Goal: Task Accomplishment & Management: Manage account settings

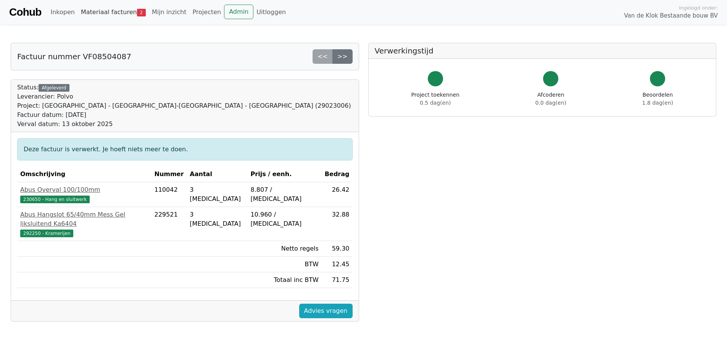
click at [105, 13] on link "Materiaal facturen 2" at bounding box center [113, 12] width 71 height 15
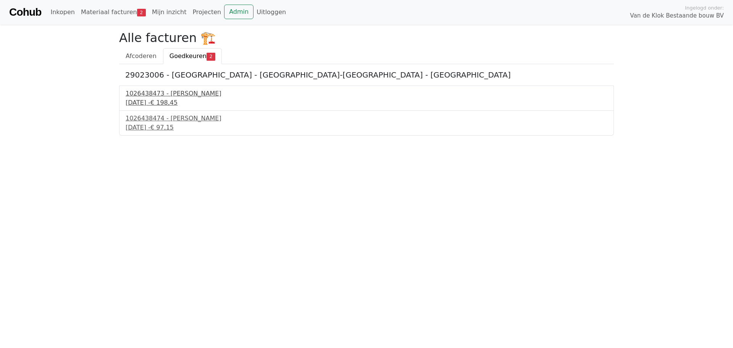
click at [158, 97] on div "1026438473 - Boels Verhuur" at bounding box center [367, 93] width 482 height 9
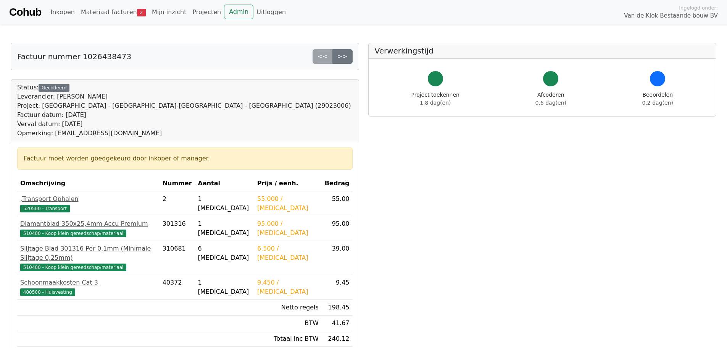
scroll to position [76, 0]
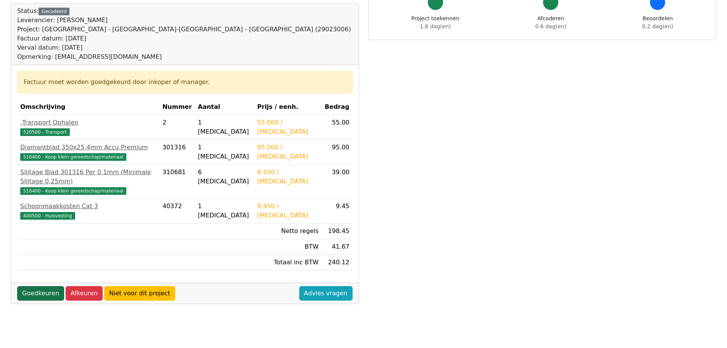
click at [36, 289] on link "Goedkeuren" at bounding box center [40, 293] width 47 height 15
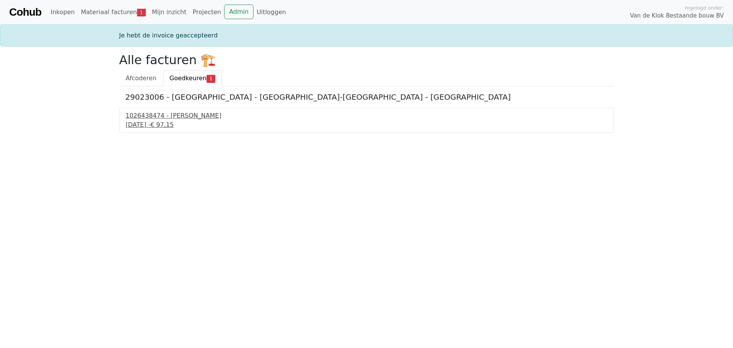
click at [160, 121] on div "[DATE] - € 97,15" at bounding box center [367, 124] width 482 height 9
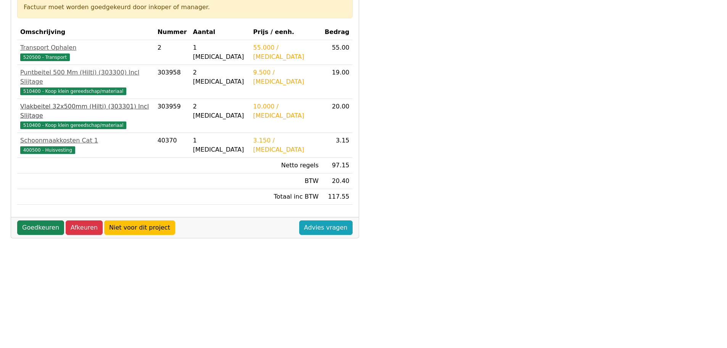
scroll to position [153, 0]
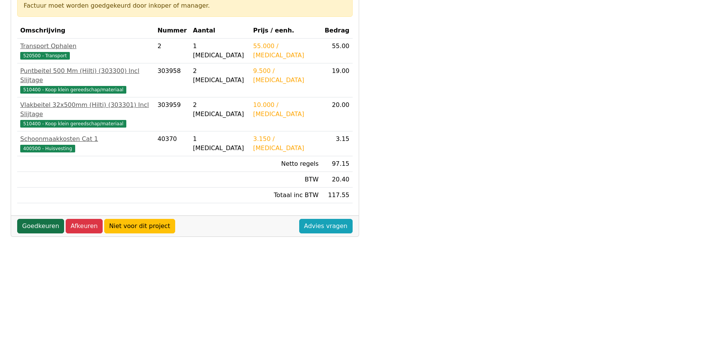
click at [41, 219] on link "Goedkeuren" at bounding box center [40, 226] width 47 height 15
